Goal: Task Accomplishment & Management: Manage account settings

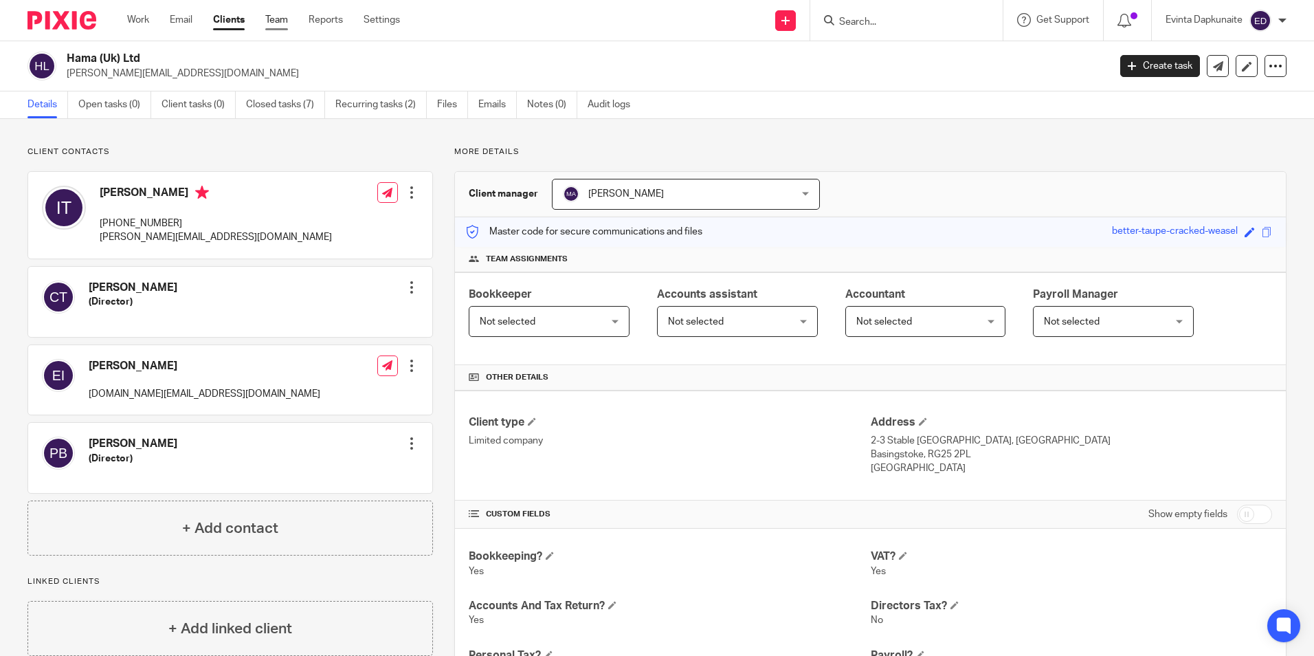
click at [268, 21] on link "Team" at bounding box center [276, 20] width 23 height 14
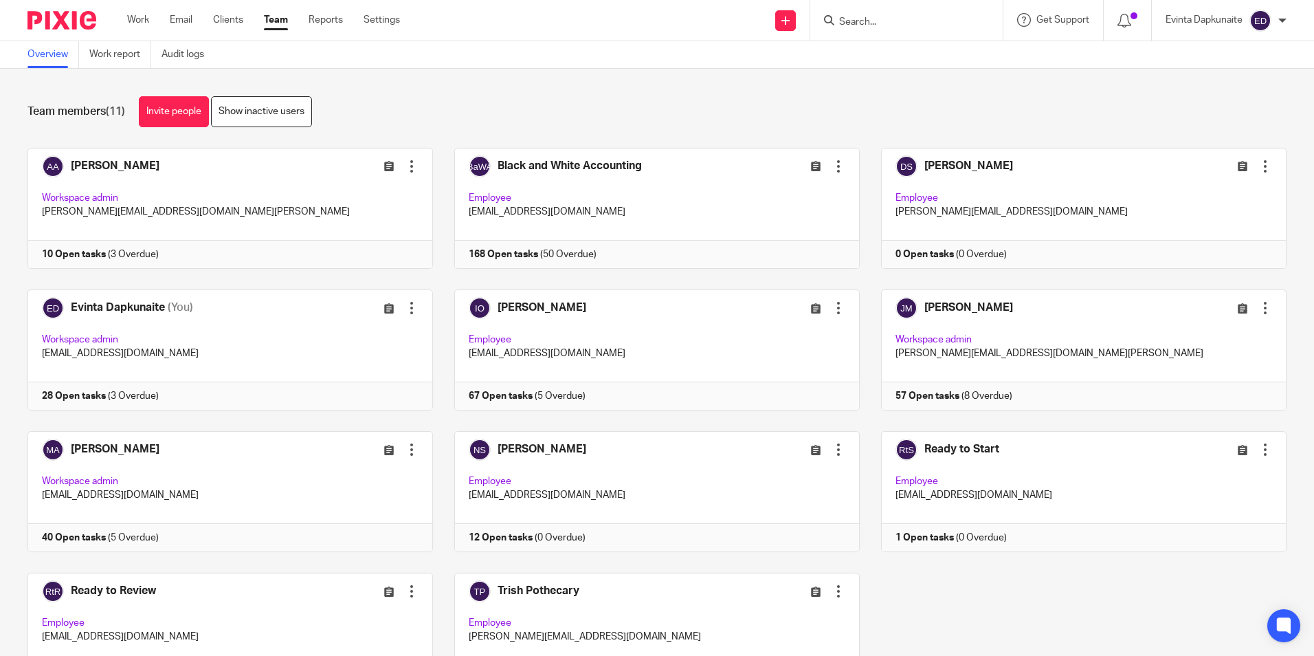
click at [276, 287] on div "Adam Abdulla Edit user Transfer Deactivate user Workspace admin adam@blackandwh…" at bounding box center [646, 431] width 1281 height 566
click at [261, 305] on link at bounding box center [219, 349] width 427 height 121
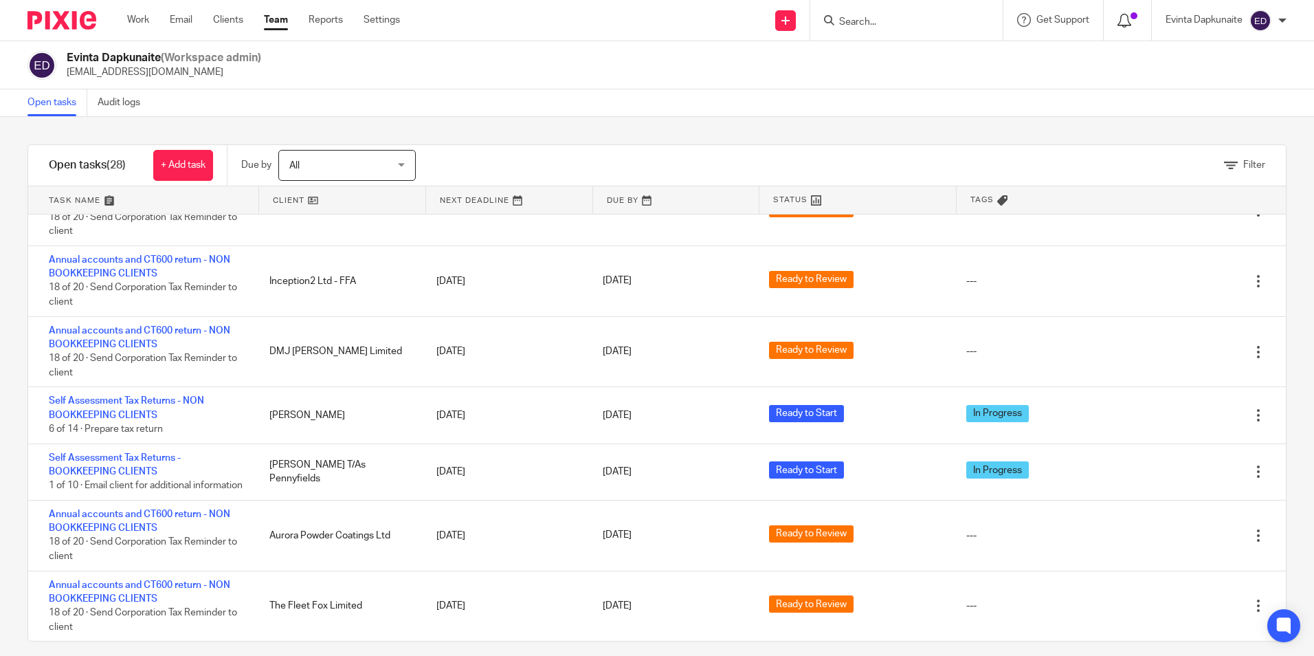
click at [1119, 15] on icon at bounding box center [1125, 21] width 14 height 14
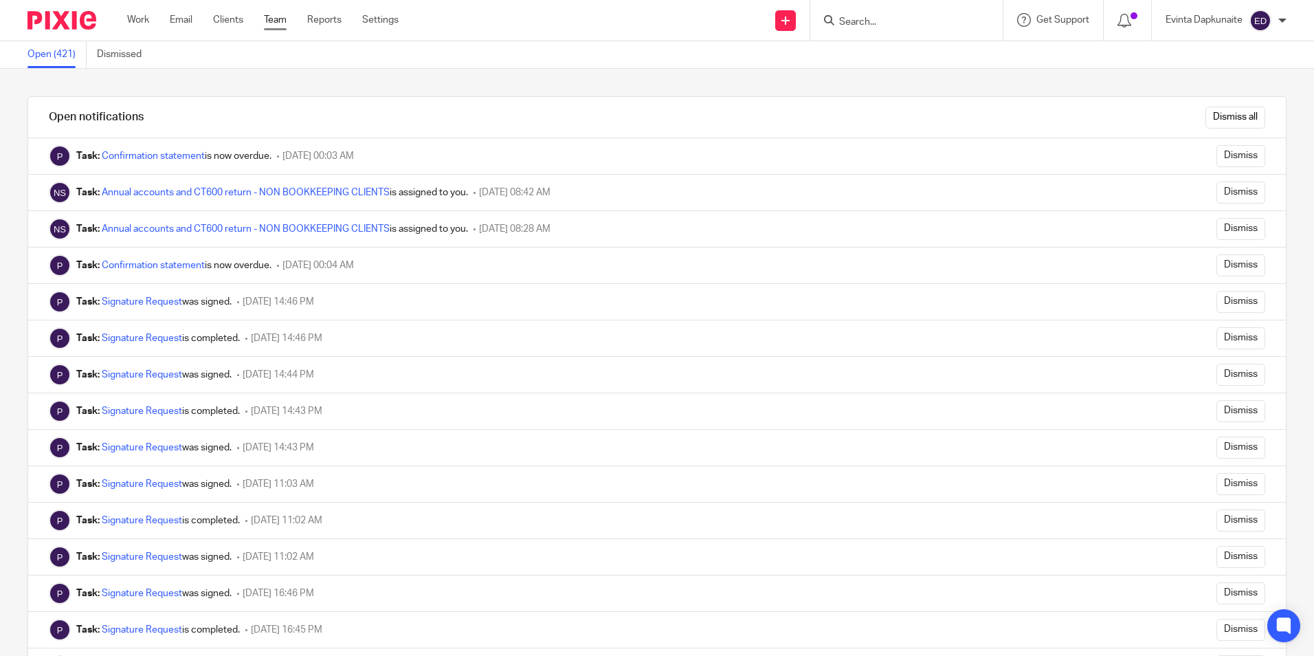
click at [266, 16] on link "Team" at bounding box center [275, 20] width 23 height 14
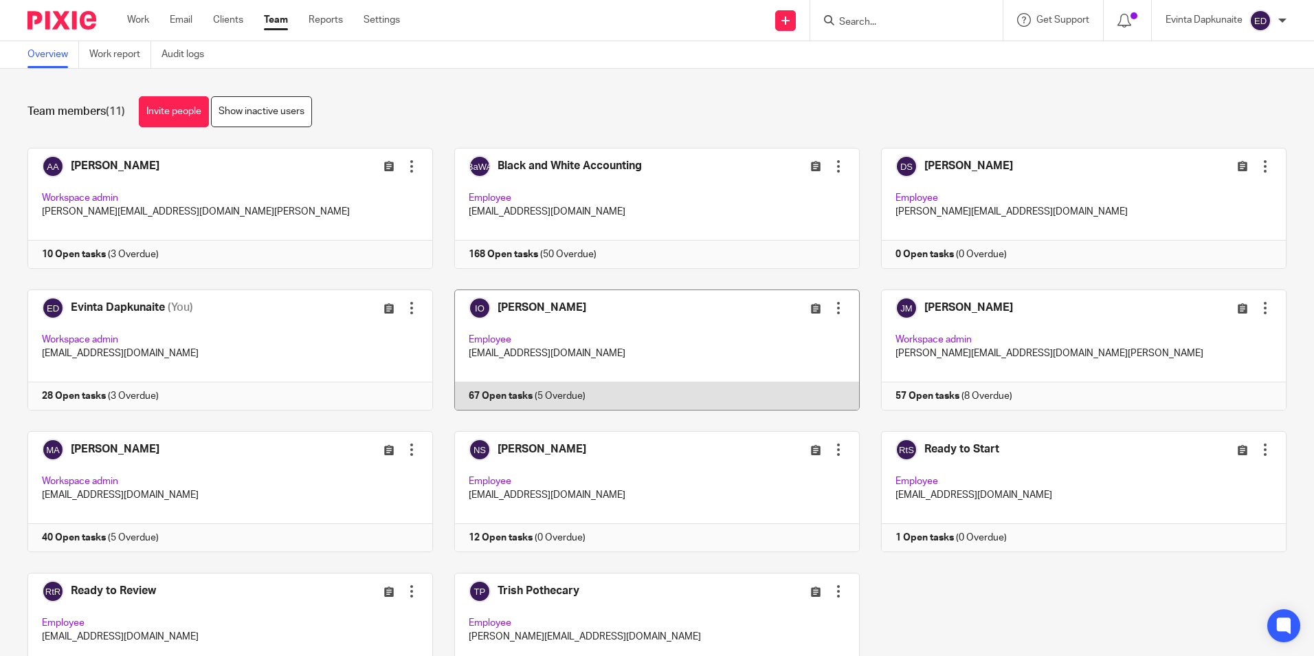
click at [526, 323] on link at bounding box center [646, 349] width 427 height 121
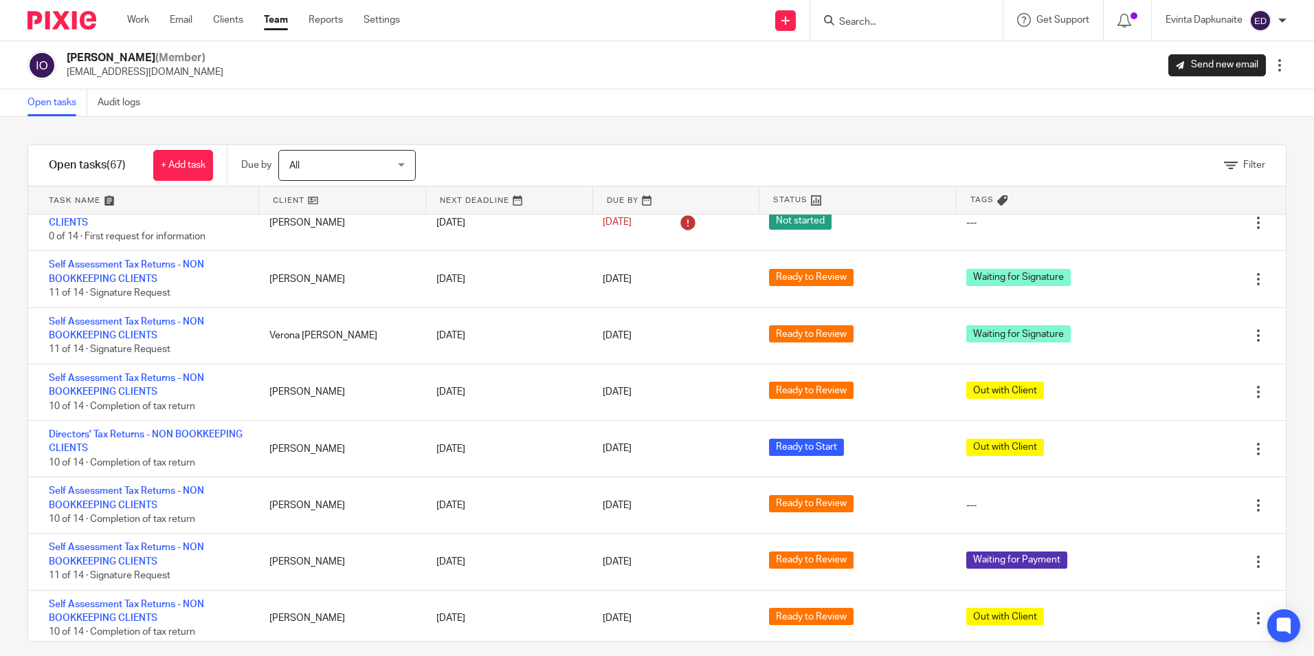
scroll to position [2475, 0]
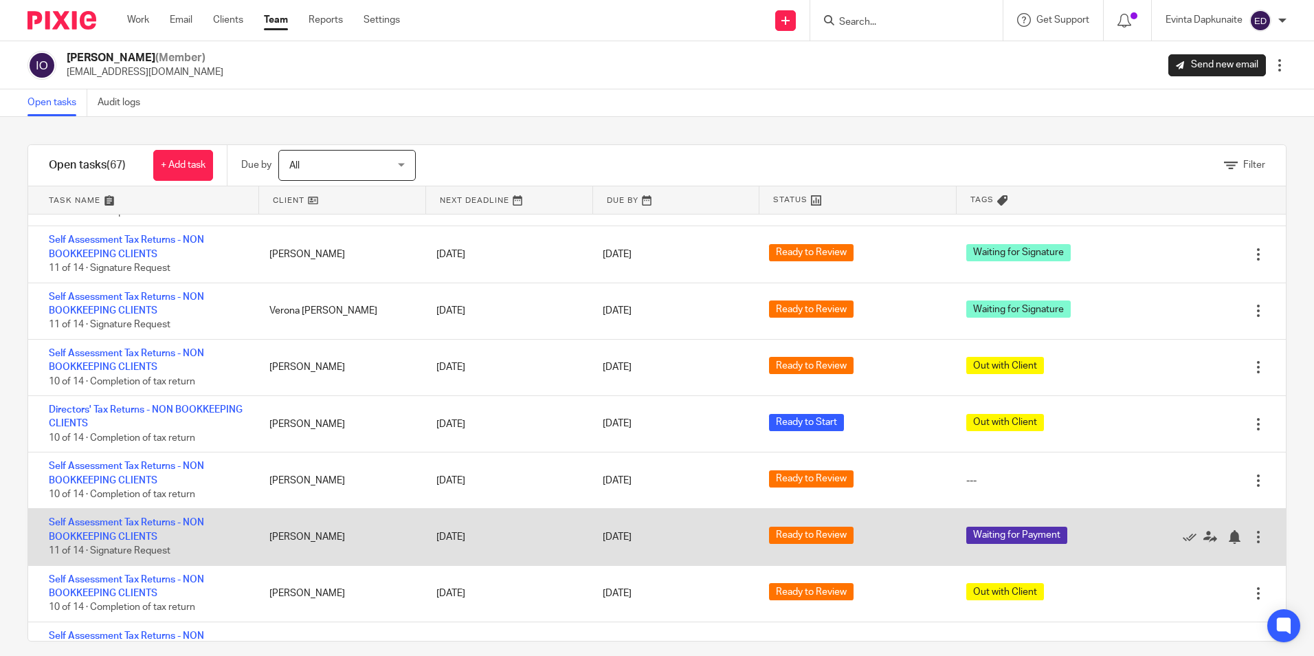
click at [135, 529] on div "Self Assessment Tax Returns - NON BOOKKEEPING CLIENTS 11 of 14 · Signature Requ…" at bounding box center [142, 537] width 228 height 56
click at [124, 529] on div "Self Assessment Tax Returns - NON BOOKKEEPING CLIENTS 11 of 14 · Signature Requ…" at bounding box center [142, 537] width 228 height 56
click at [118, 531] on link "Self Assessment Tax Returns - NON BOOKKEEPING CLIENTS" at bounding box center [126, 529] width 155 height 23
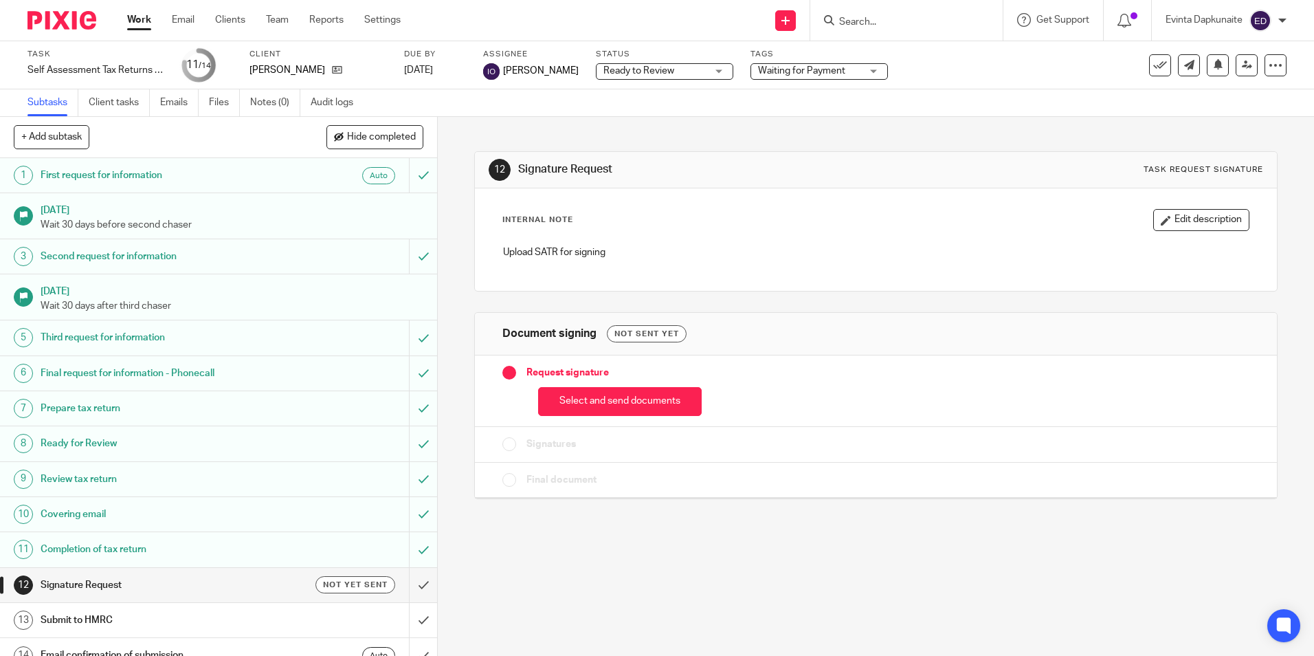
click at [777, 76] on span "Waiting for Payment" at bounding box center [809, 71] width 103 height 14
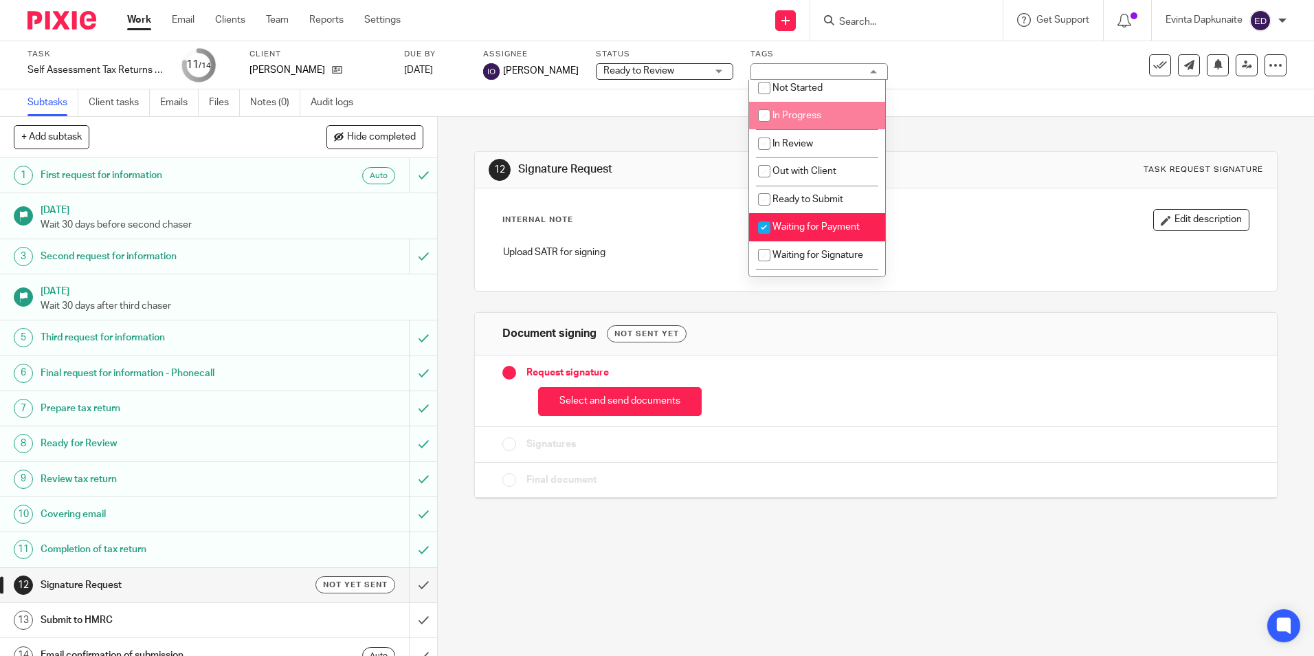
scroll to position [137, 0]
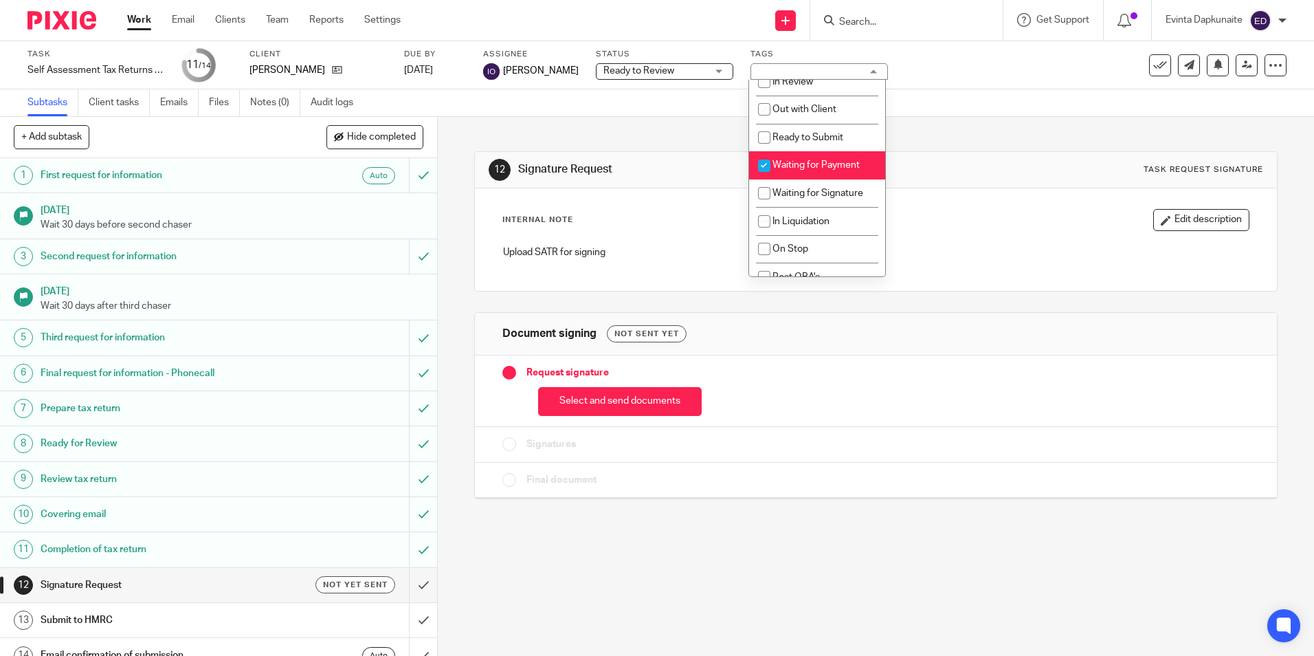
click at [805, 161] on span "Waiting for Payment" at bounding box center [816, 165] width 87 height 10
checkbox input "false"
click at [819, 135] on span "Ready to Submit" at bounding box center [808, 138] width 71 height 10
checkbox input "true"
click at [981, 147] on div "12 Signature Request Task request signature Internal Note Edit description Uplo…" at bounding box center [875, 315] width 803 height 396
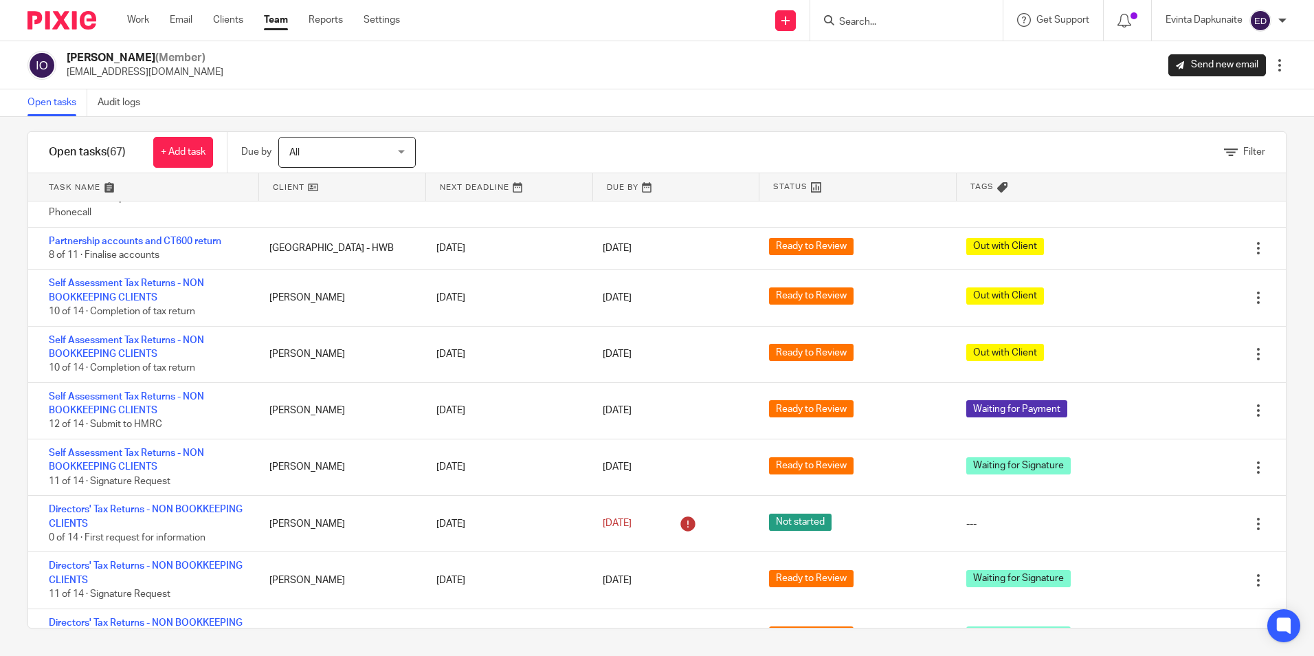
scroll to position [747, 0]
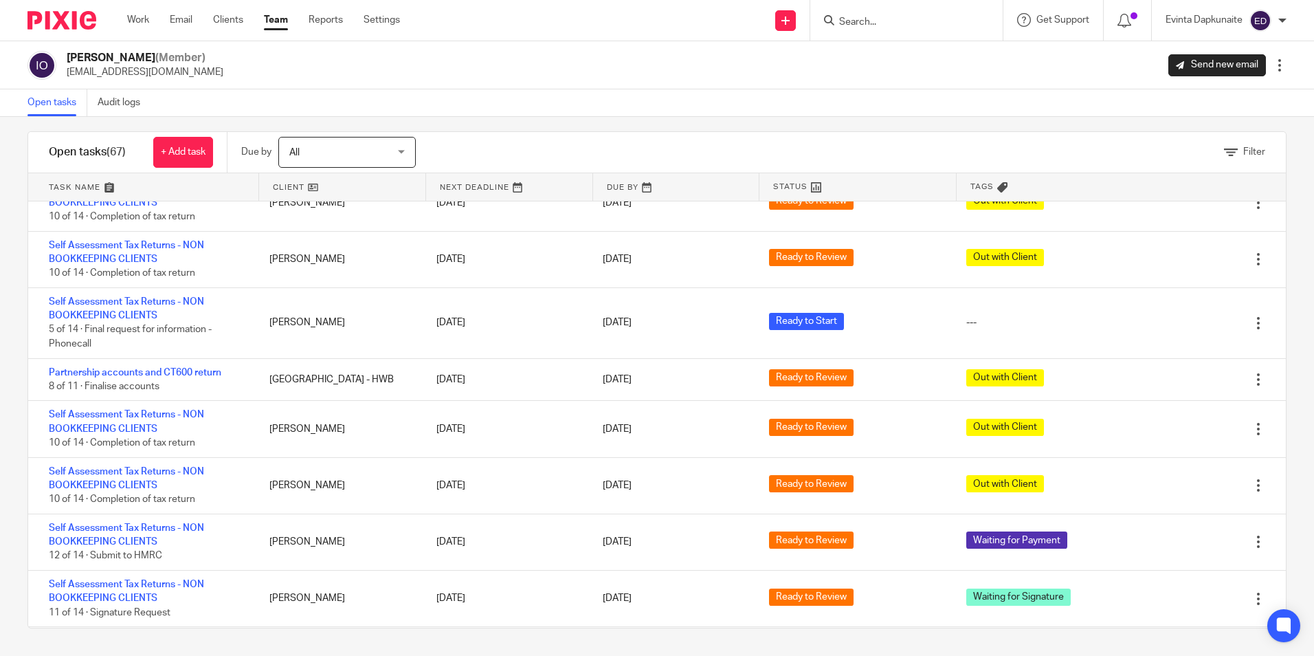
click at [279, 21] on link "Team" at bounding box center [276, 20] width 24 height 14
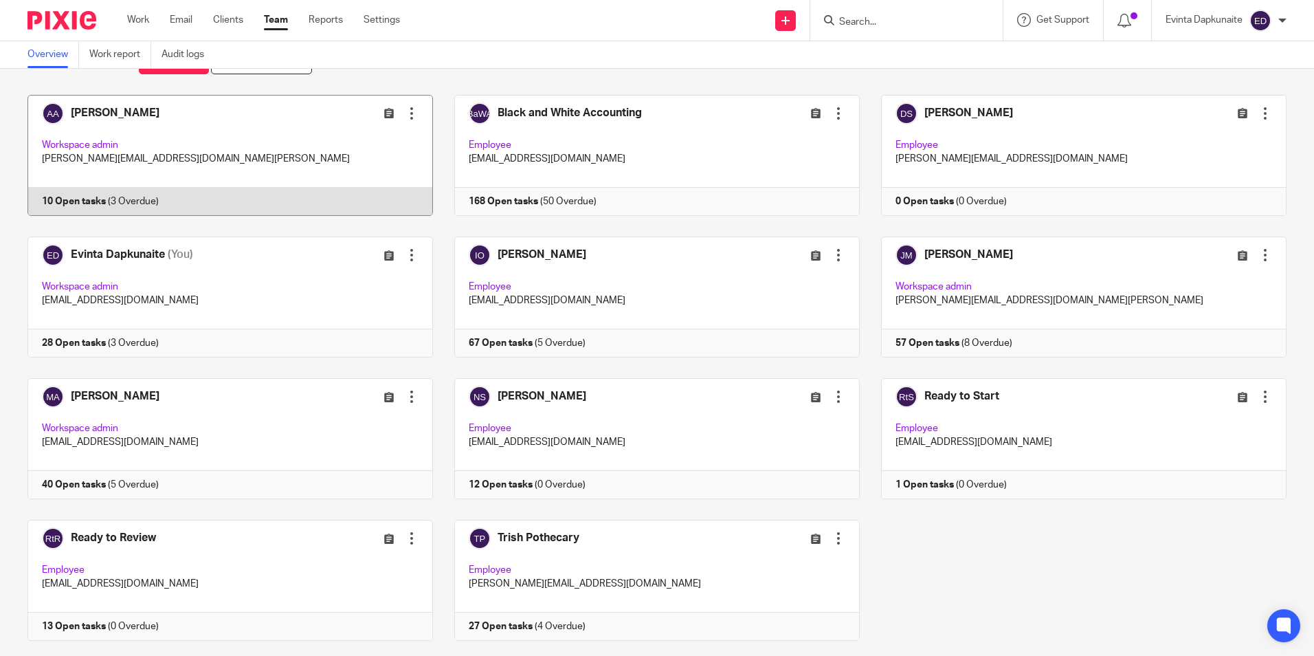
scroll to position [86, 0]
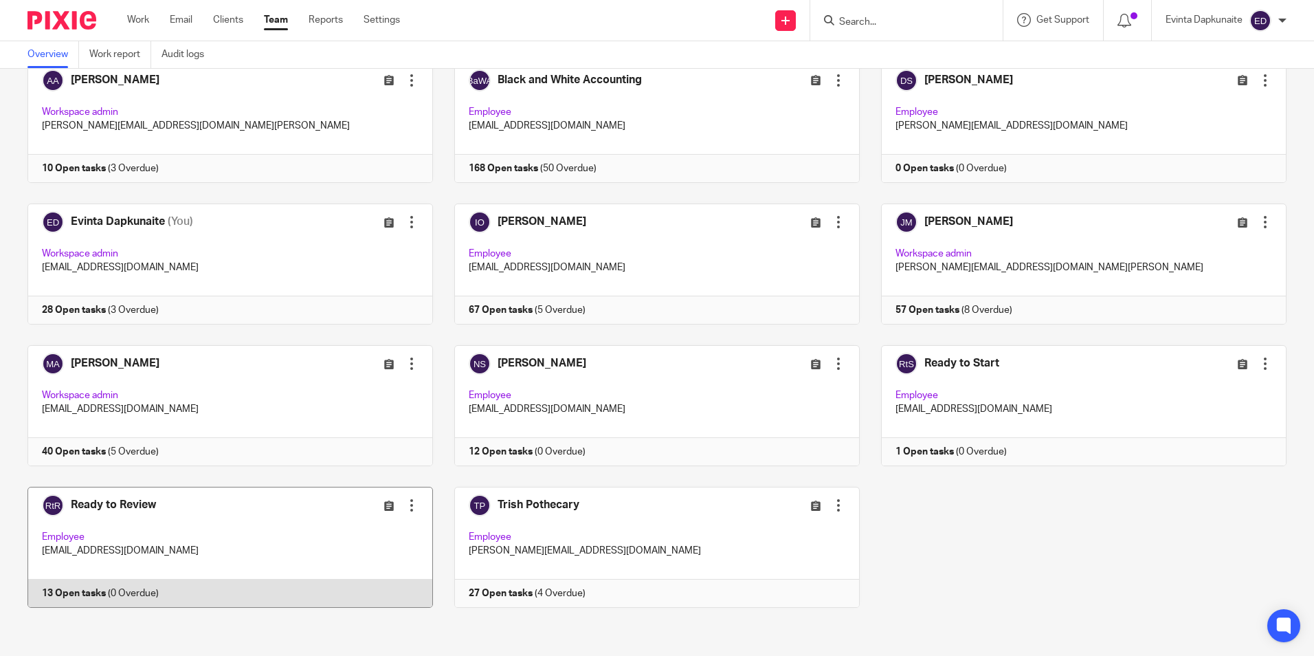
click at [259, 523] on link at bounding box center [219, 547] width 427 height 121
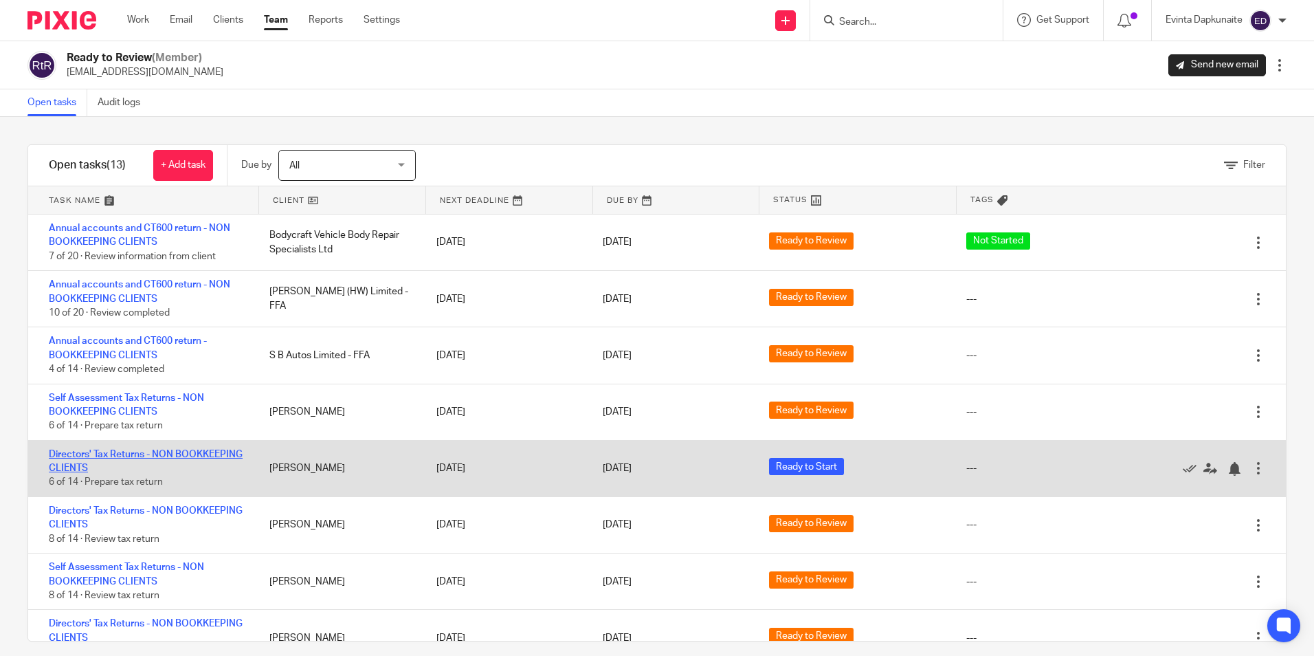
click at [120, 453] on link "Directors' Tax Returns - NON BOOKKEEPING CLIENTS" at bounding box center [146, 461] width 194 height 23
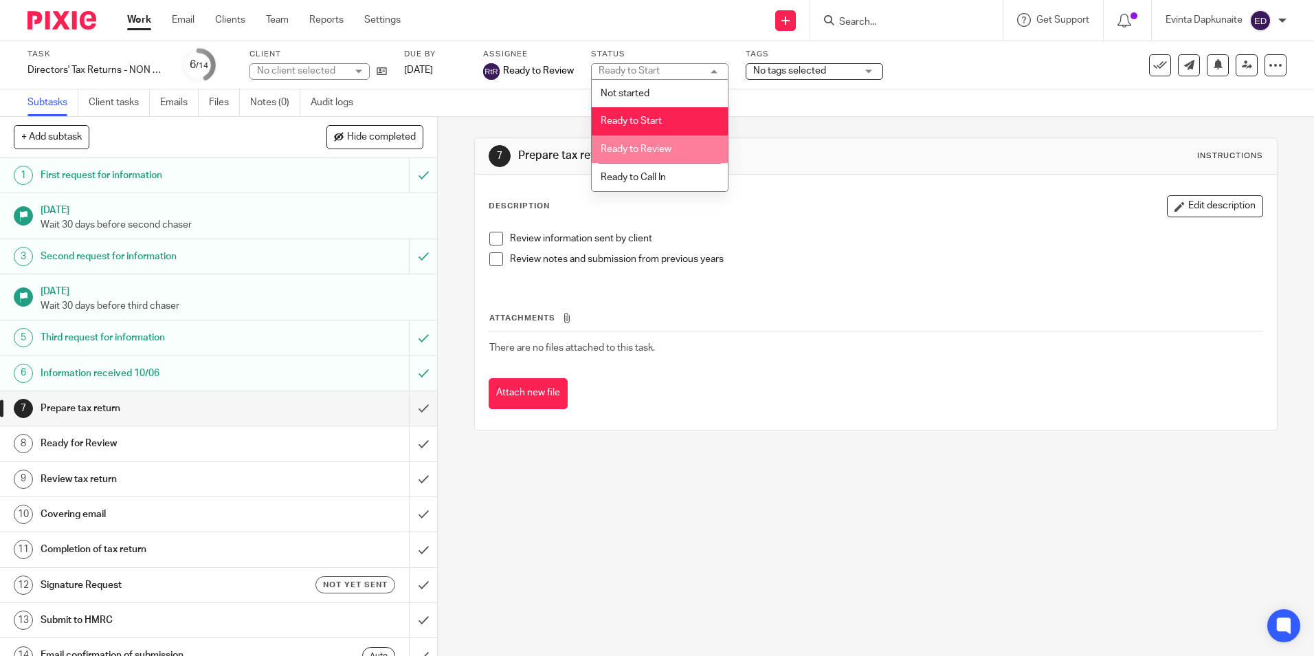
click at [671, 146] on span "Ready to Review" at bounding box center [636, 149] width 71 height 10
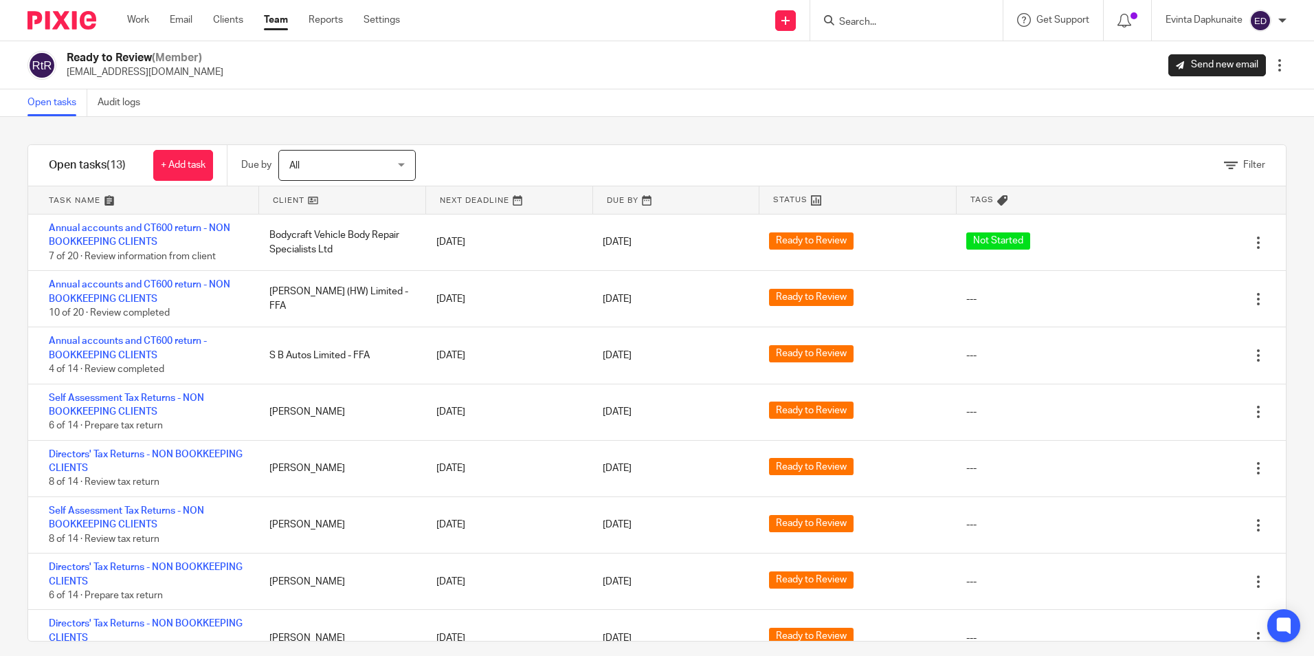
click at [285, 26] on link "Team" at bounding box center [276, 20] width 24 height 14
